Goal: Find specific page/section: Find specific page/section

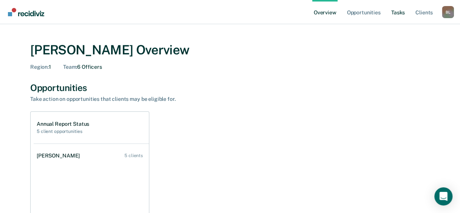
click at [396, 12] on link "Tasks" at bounding box center [398, 12] width 17 height 24
